Goal: Find contact information: Find contact information

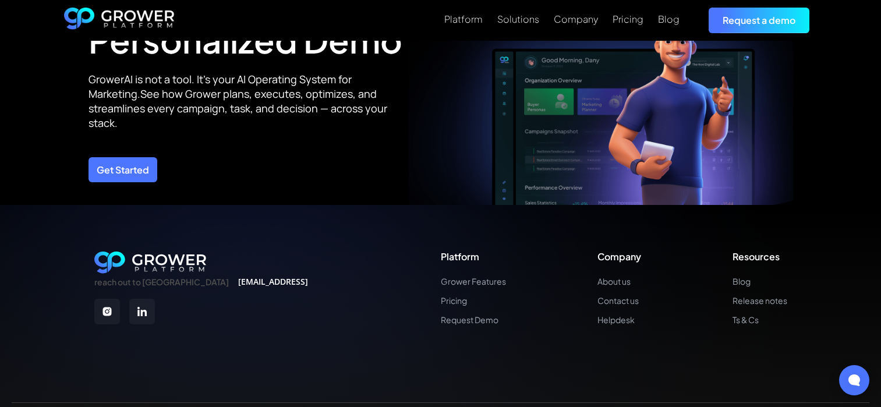
scroll to position [4249, 0]
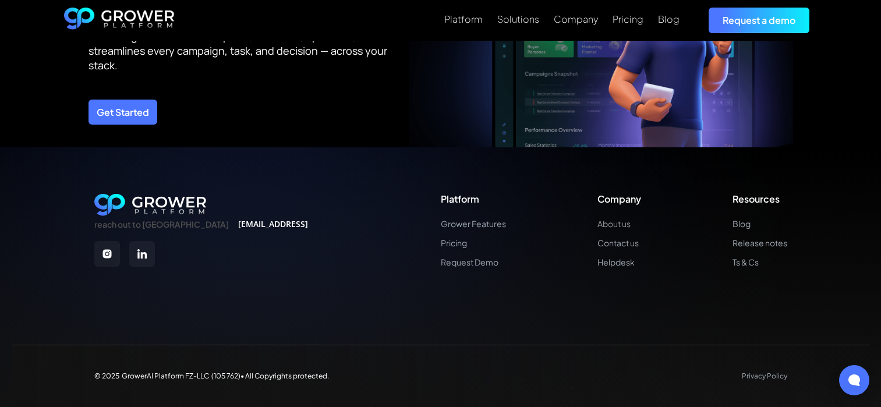
click at [615, 219] on link "About us" at bounding box center [619, 224] width 44 height 10
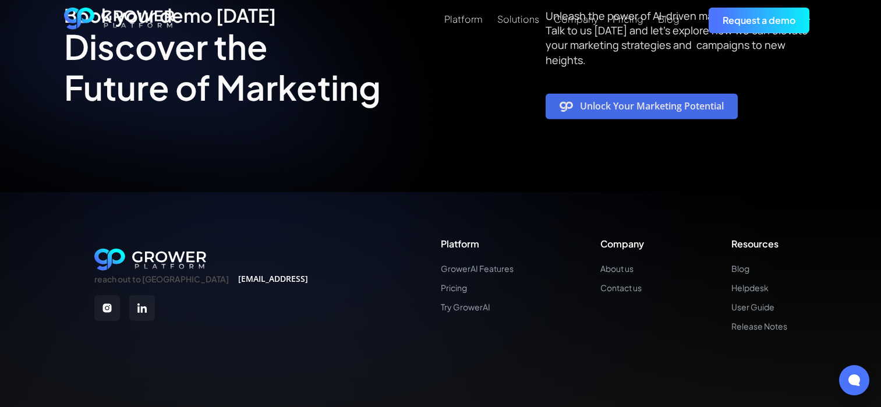
scroll to position [2969, 0]
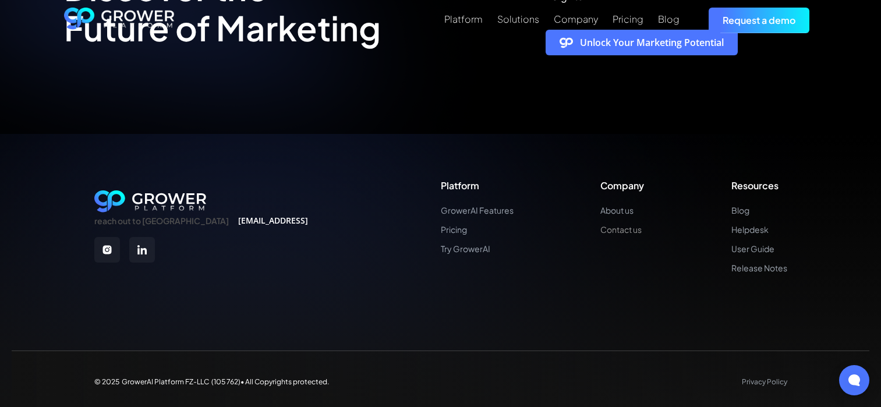
click at [639, 225] on link "Contact us" at bounding box center [622, 230] width 44 height 10
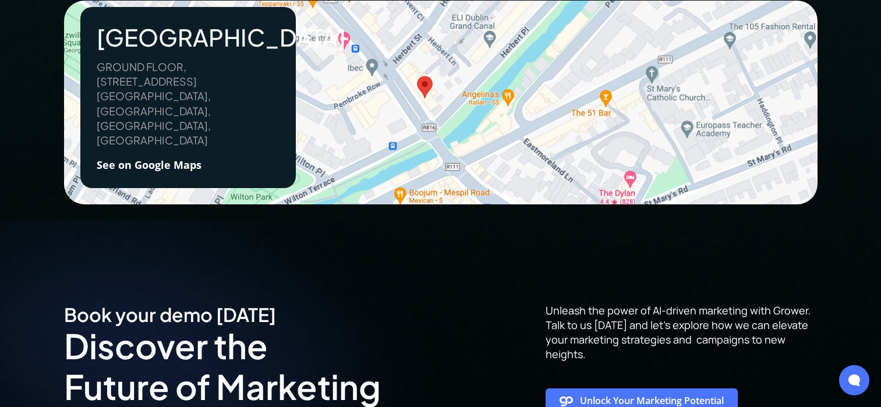
scroll to position [581, 0]
